Goal: Information Seeking & Learning: Find specific page/section

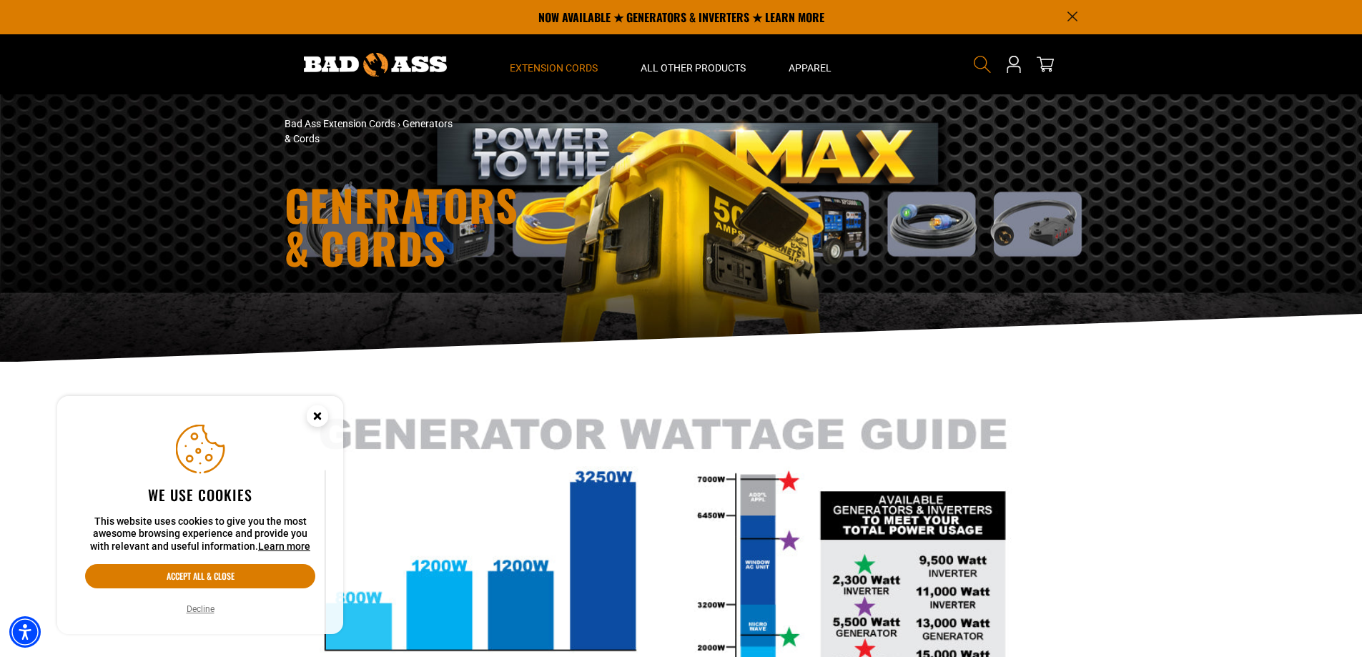
click at [984, 58] on use "Search" at bounding box center [982, 64] width 17 height 17
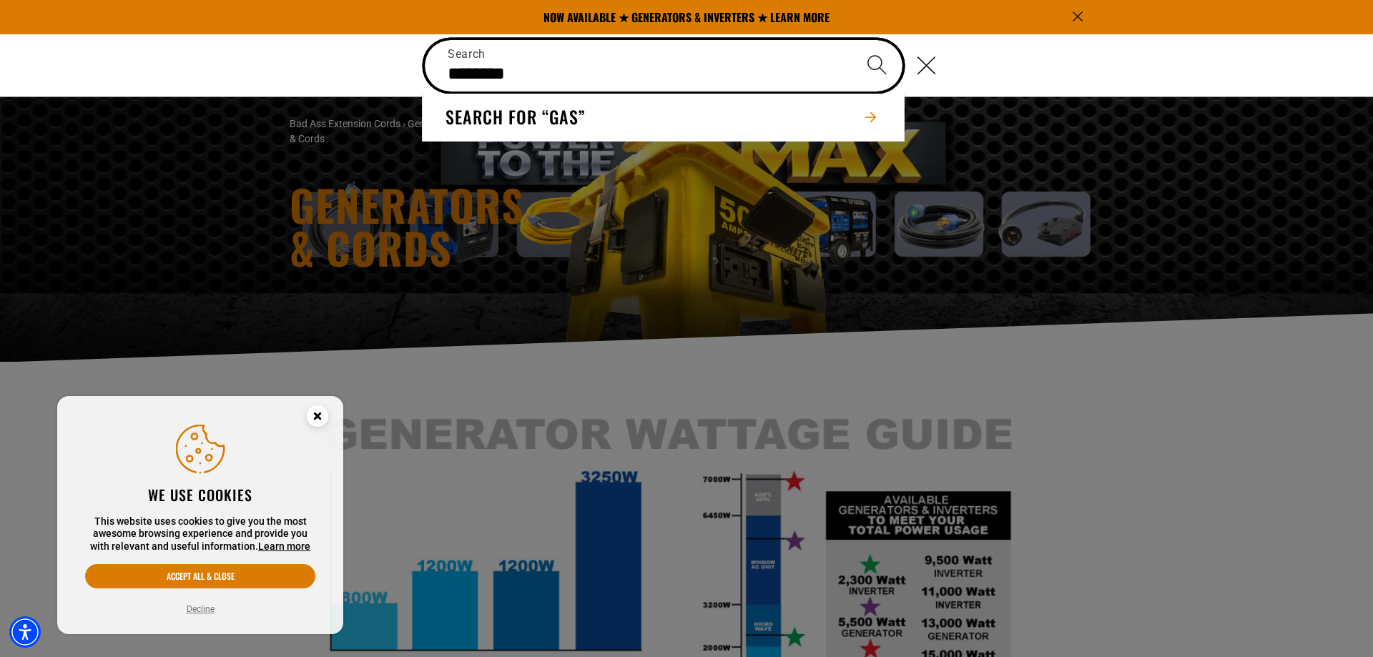
type input "********"
click at [851, 40] on button "Search" at bounding box center [876, 65] width 50 height 50
